Goal: Transaction & Acquisition: Download file/media

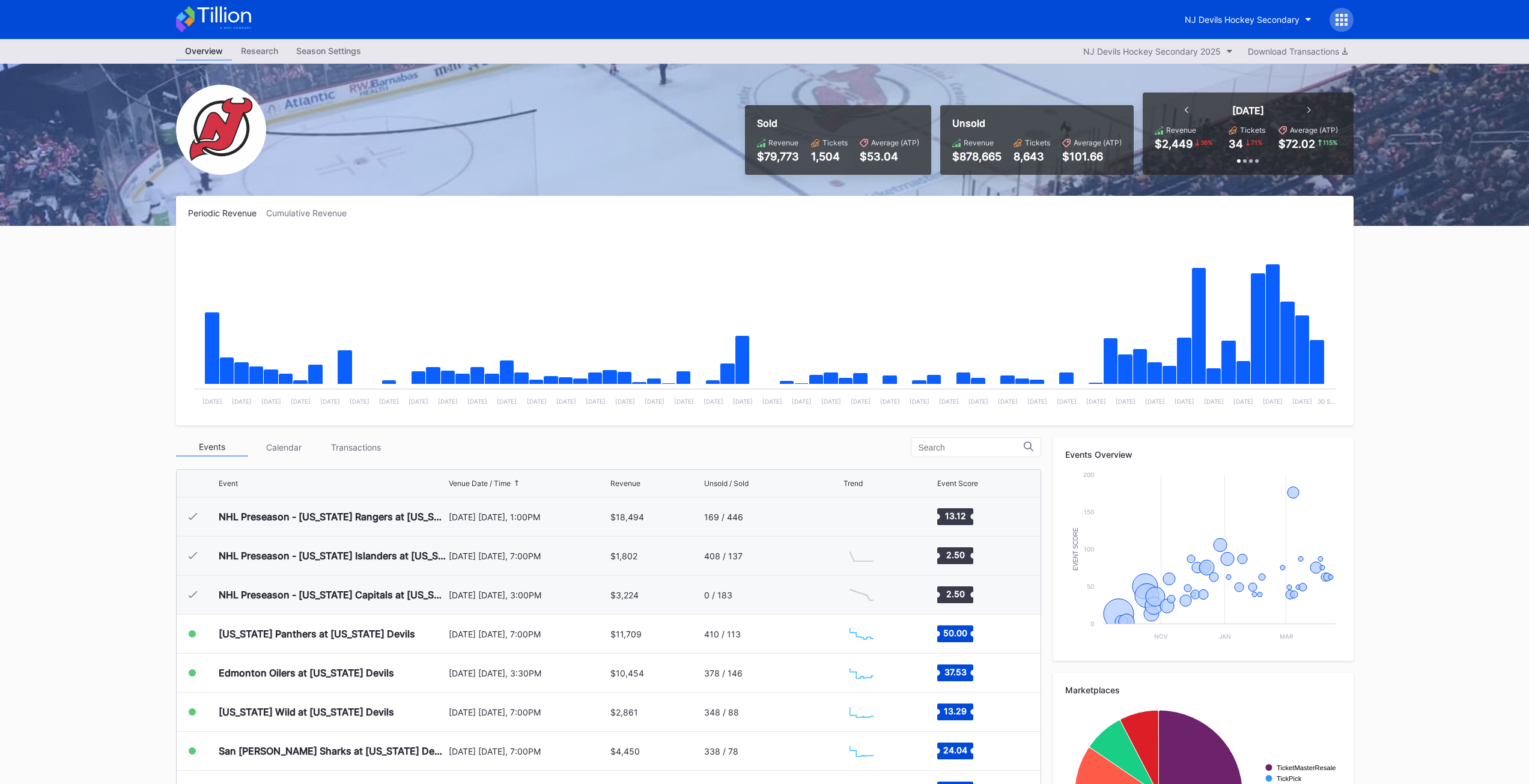
scroll to position [117, 0]
click at [729, 590] on div "0 / 183" at bounding box center [772, 594] width 136 height 39
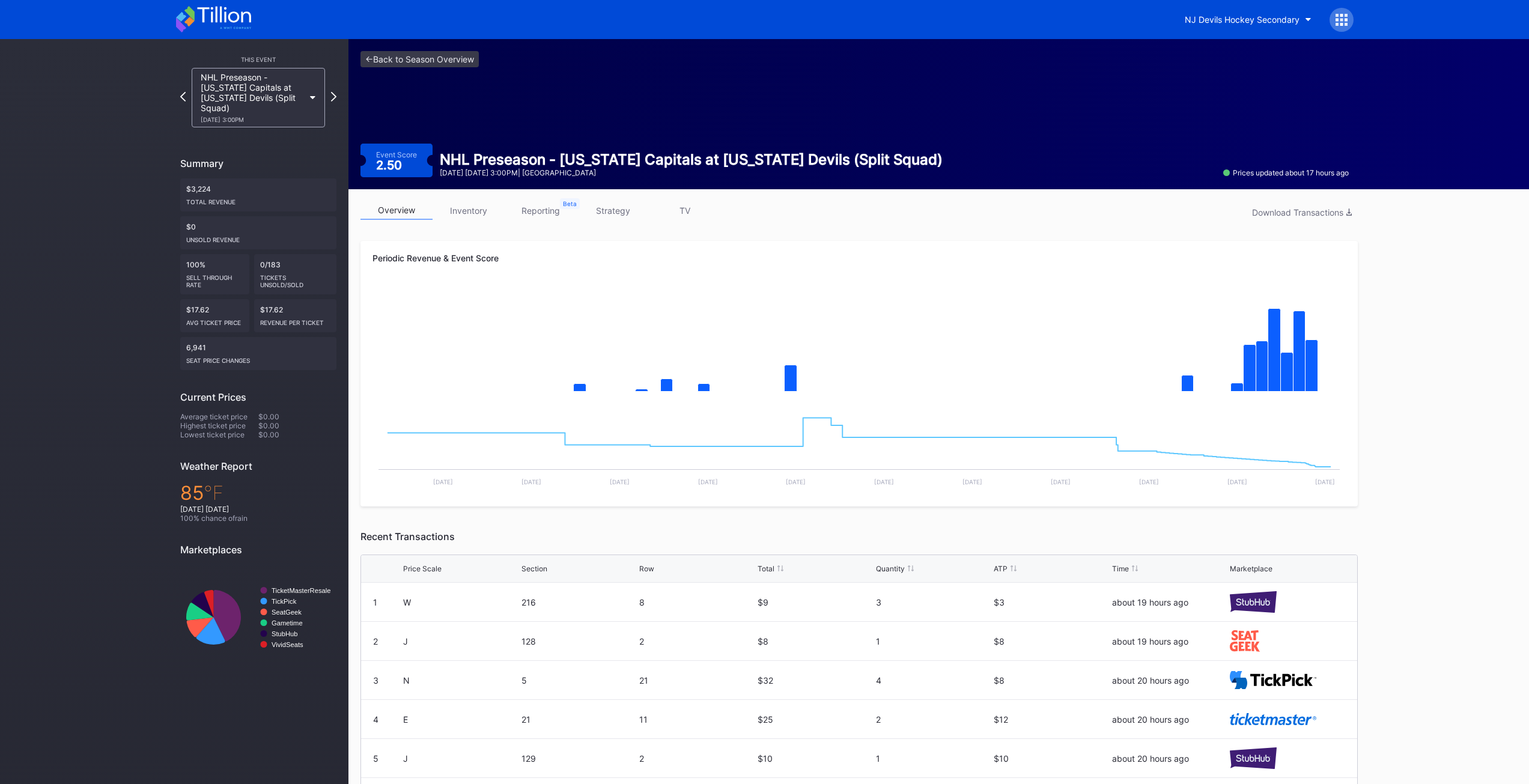
click at [1295, 216] on div "Download Transactions" at bounding box center [1302, 212] width 99 height 10
click at [1276, 16] on div "NJ Devils Hockey Secondary" at bounding box center [1242, 20] width 115 height 10
click at [1215, 110] on div "NJ Devils Hockey Secondary Prudential Center Secondary" at bounding box center [1246, 75] width 140 height 77
click at [1212, 105] on div "Prudential Center Secondary" at bounding box center [1246, 98] width 140 height 22
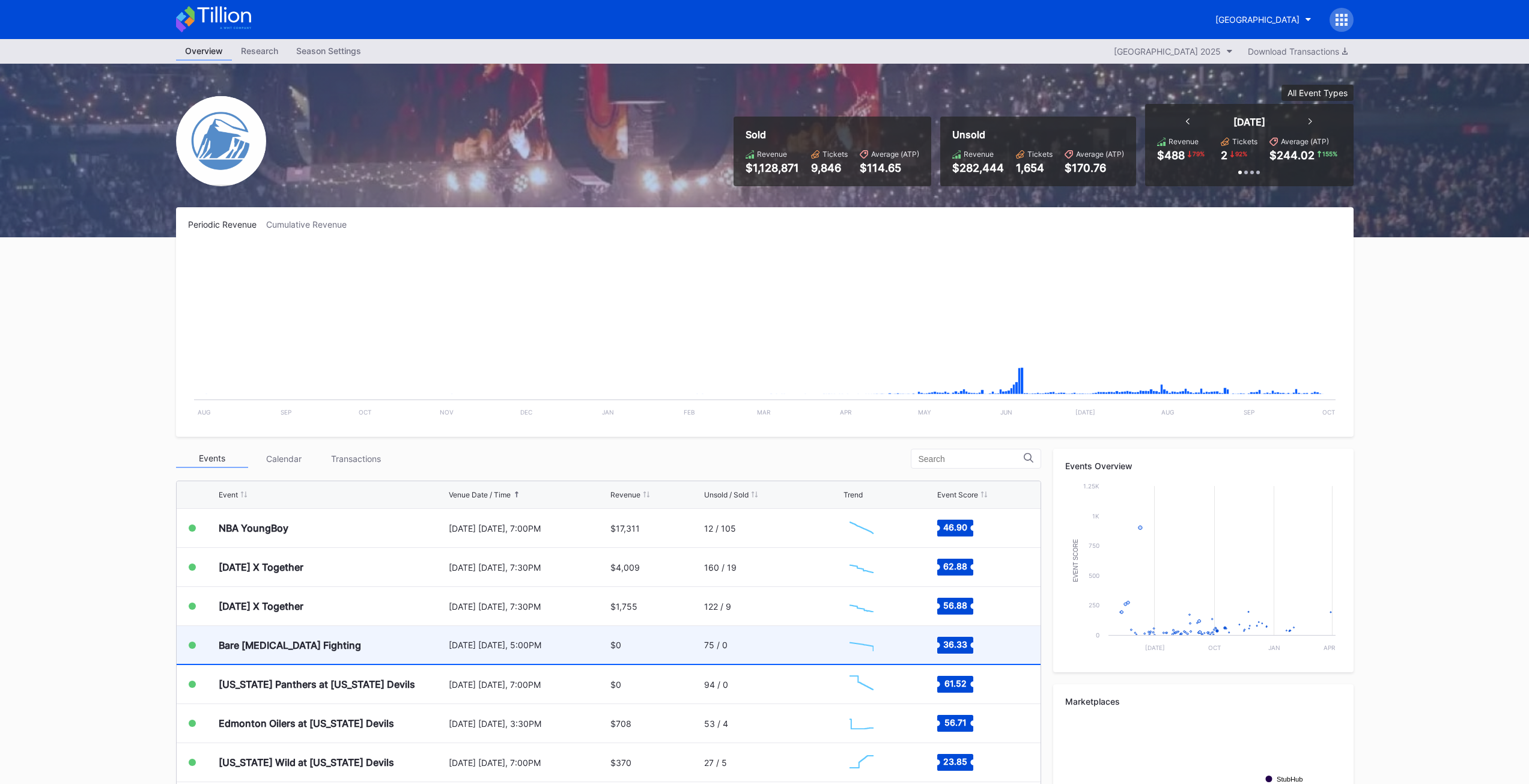
scroll to position [1931, 0]
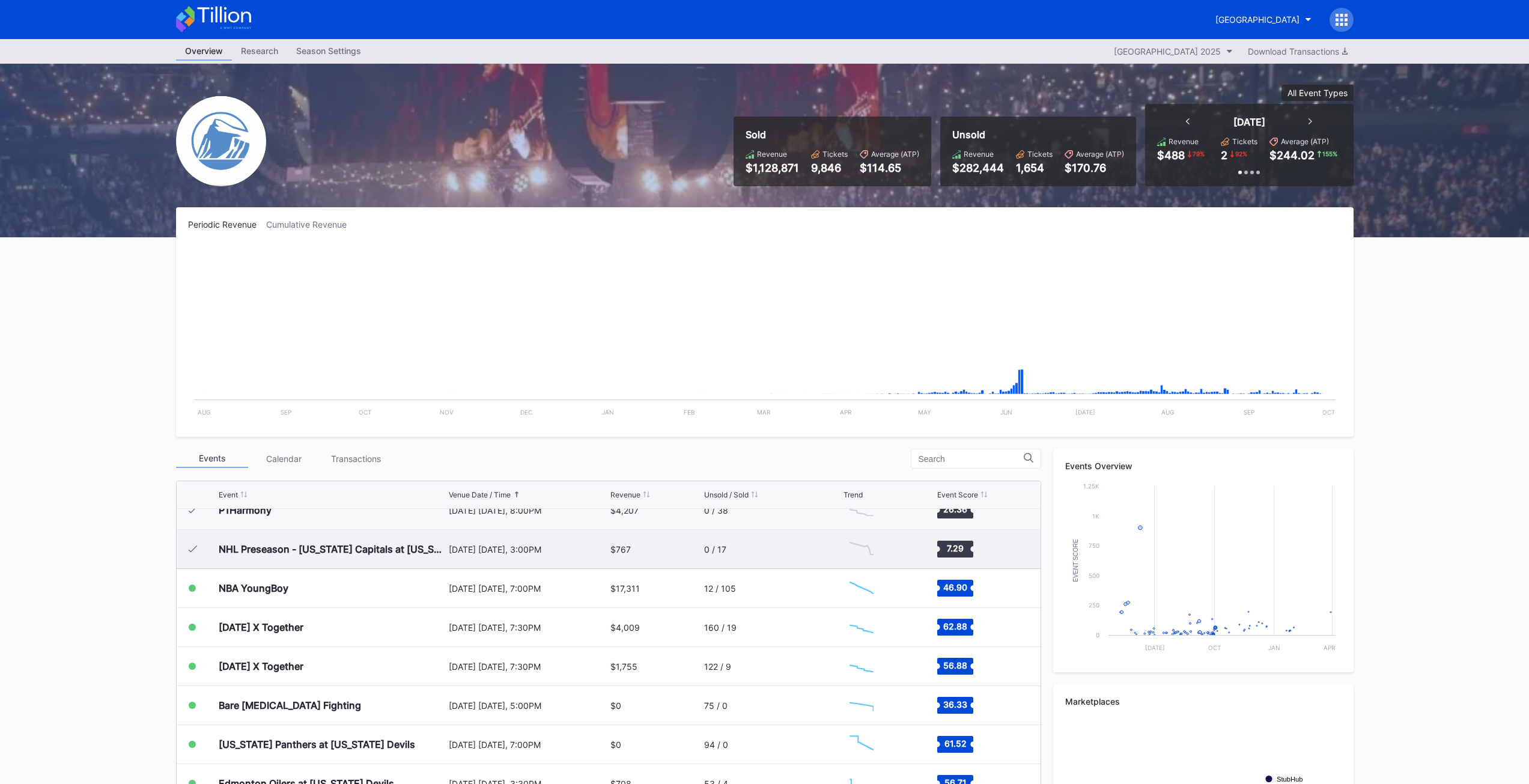
click at [400, 541] on div "NHL Preseason - [US_STATE] Capitals at [US_STATE] Devils (Split Squad)" at bounding box center [332, 548] width 227 height 39
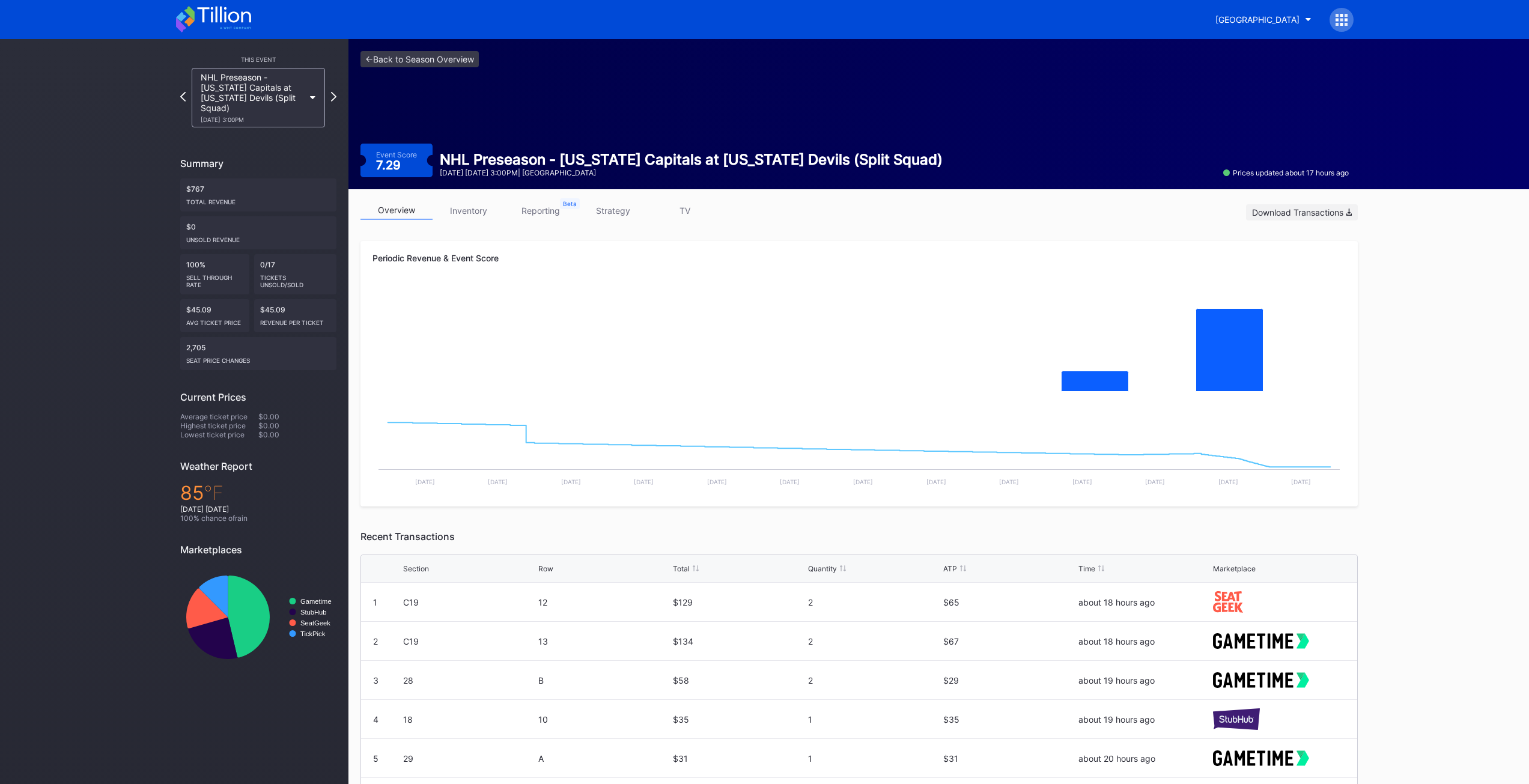
click at [1295, 211] on div "Download Transactions" at bounding box center [1302, 212] width 99 height 10
